Goal: Contribute content: Add original content to the website for others to see

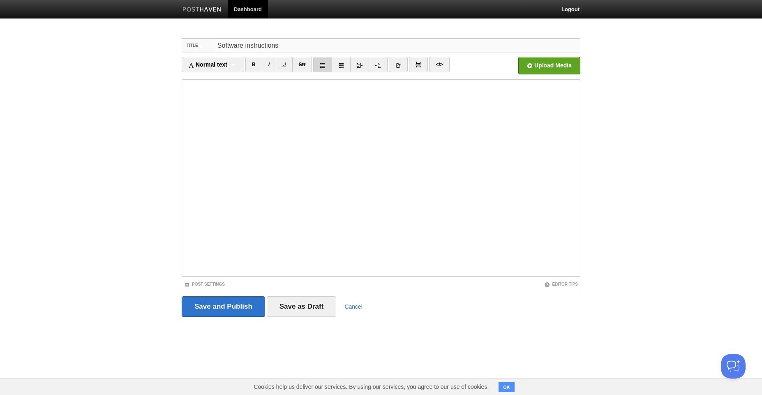
type input "Software instructions"
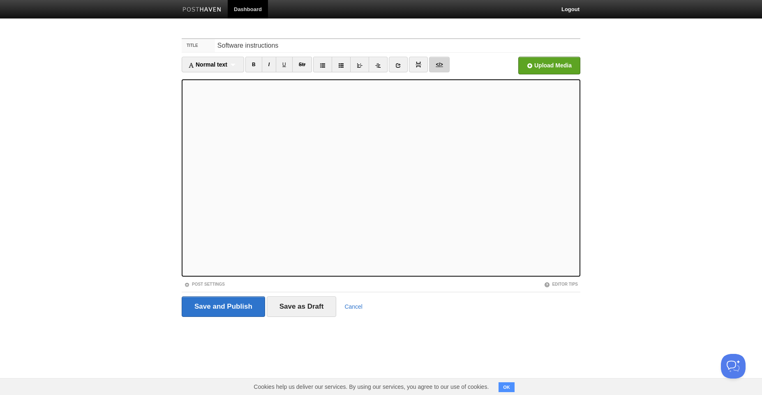
click at [443, 68] on link "</>" at bounding box center [439, 65] width 20 height 16
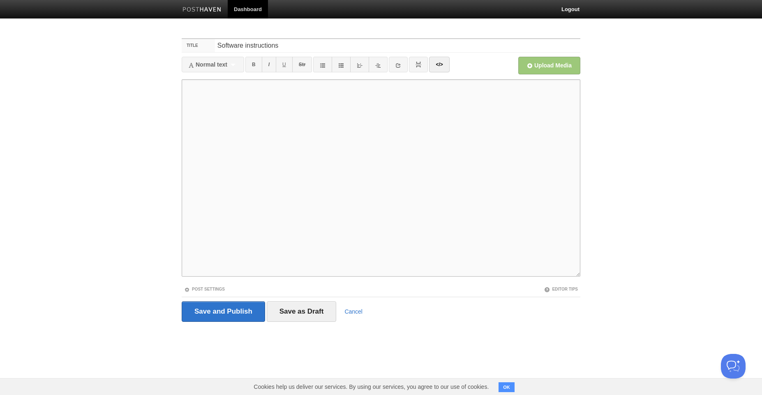
paste textarea "Loremipsumdo. Sit ame consecte adipisci eli s doeiusm tempor Incididuntutlab Et…"
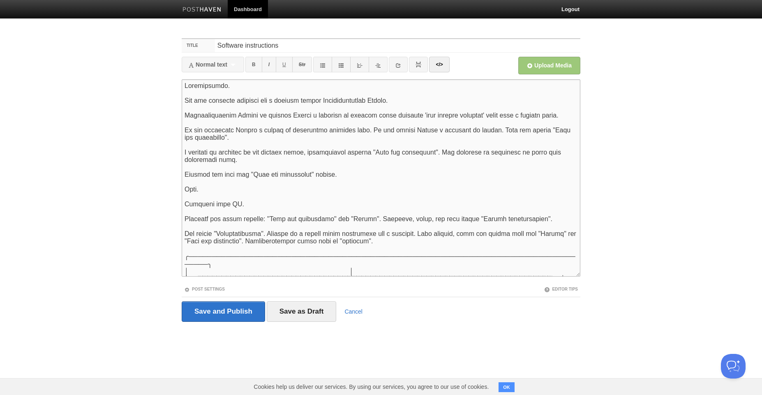
scroll to position [785, 0]
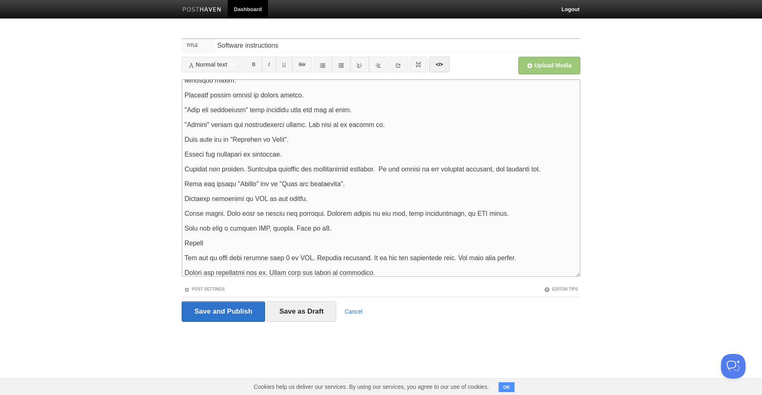
click at [232, 238] on textarea at bounding box center [381, 177] width 399 height 197
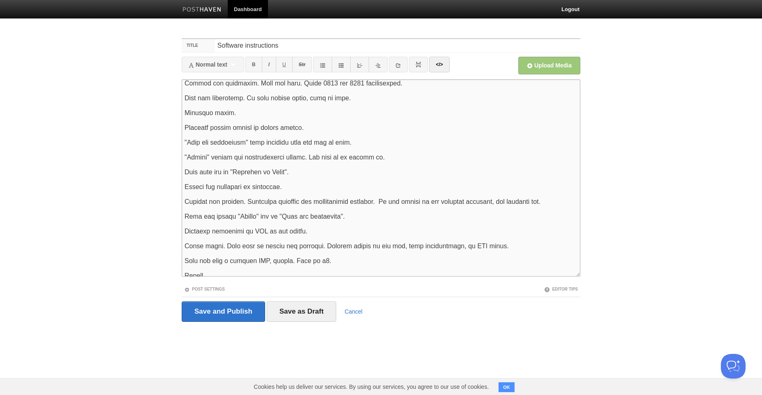
scroll to position [748, 0]
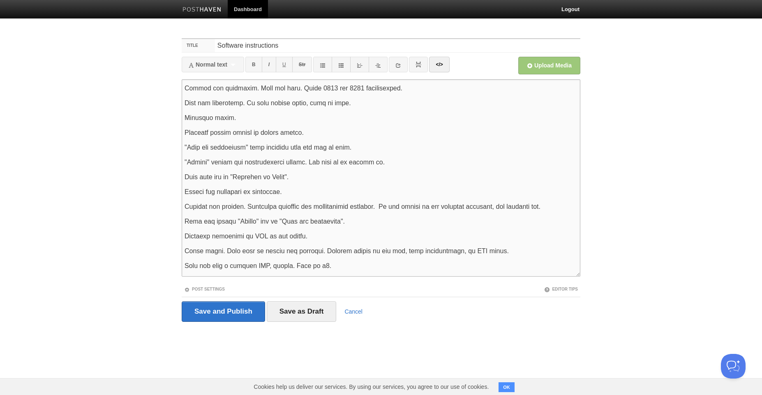
click at [339, 67] on link at bounding box center [341, 65] width 19 height 16
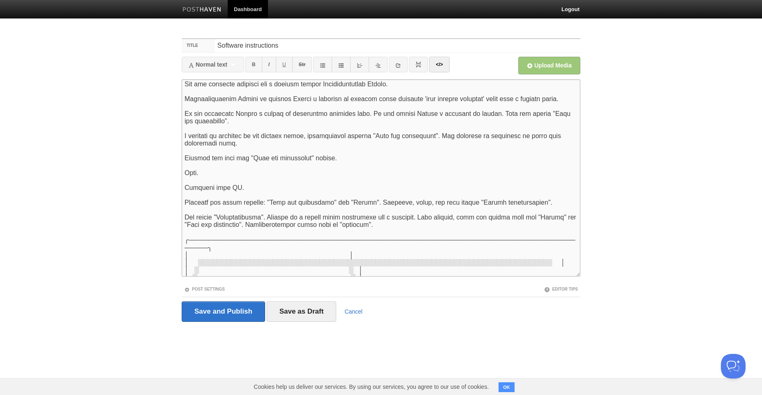
scroll to position [0, 0]
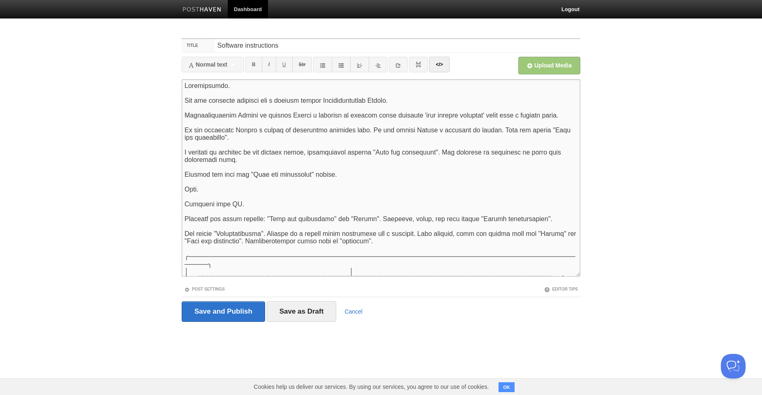
click at [230, 92] on textarea at bounding box center [381, 177] width 399 height 197
click at [409, 99] on textarea at bounding box center [381, 177] width 399 height 197
type textarea "Loremipsumdo. Sit ame consecte adipisci eli s doeiusm tempor Incididuntutlab Et…"
click at [439, 83] on textarea at bounding box center [381, 177] width 399 height 197
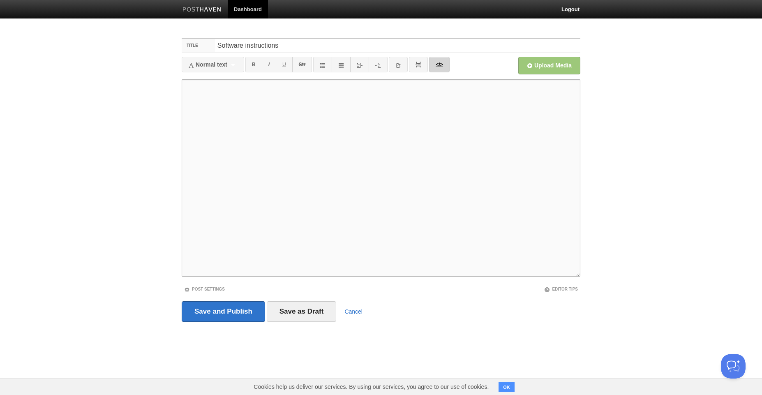
click at [445, 67] on link "</>" at bounding box center [439, 65] width 20 height 16
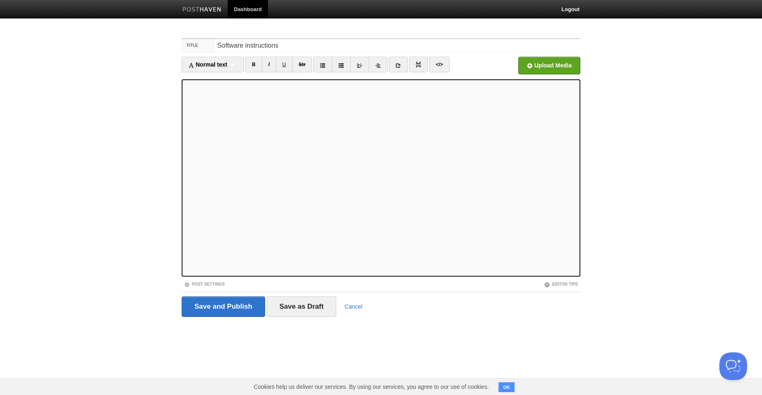
click at [741, 368] on button "Open Beacon popover" at bounding box center [731, 364] width 25 height 25
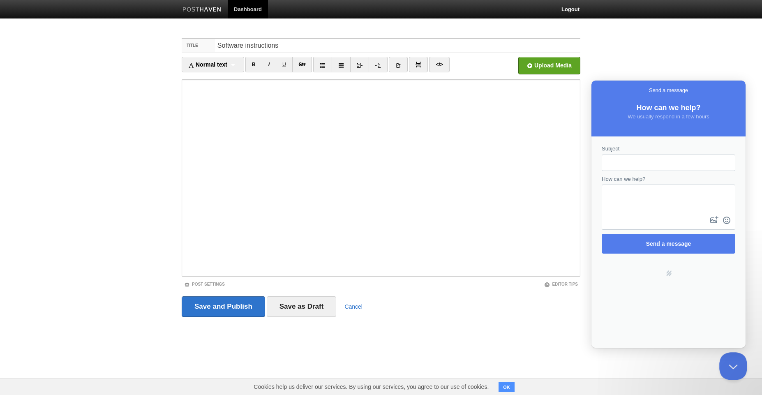
click at [732, 363] on button "Close Beacon popover" at bounding box center [731, 364] width 25 height 25
